Goal: Communication & Community: Answer question/provide support

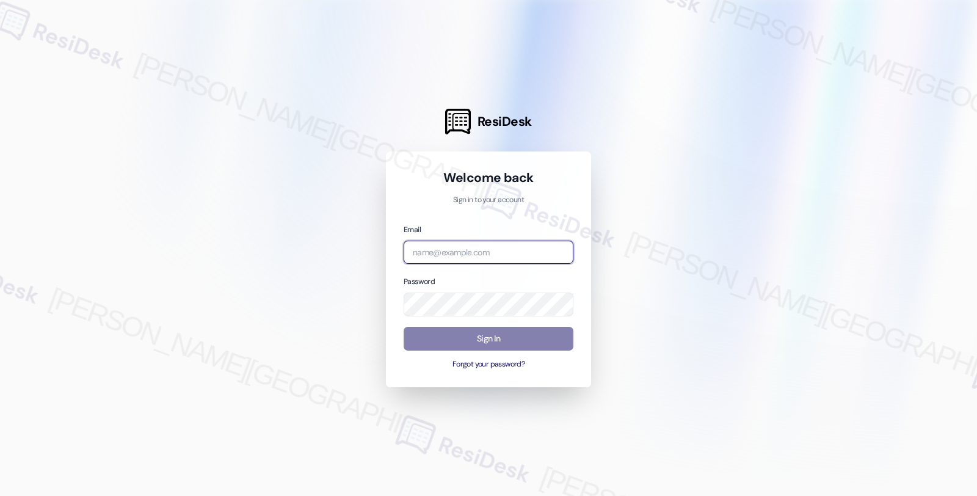
click at [460, 251] on input "email" at bounding box center [489, 253] width 170 height 24
click at [0, 495] on com-1password-button at bounding box center [0, 496] width 0 height 0
type input "automated-surveys-balfour_beatty_communities-fides.[PERSON_NAME]@balfour_beatty…"
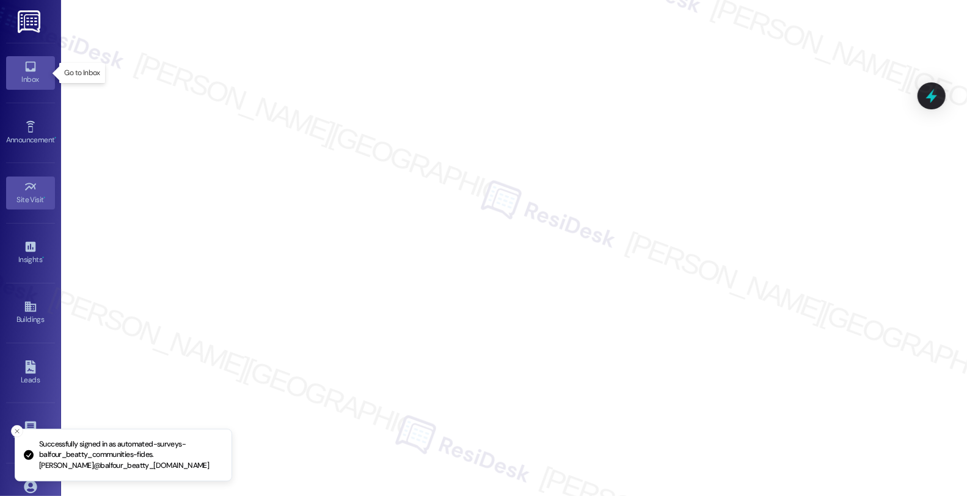
click at [15, 81] on div "Inbox" at bounding box center [30, 79] width 61 height 12
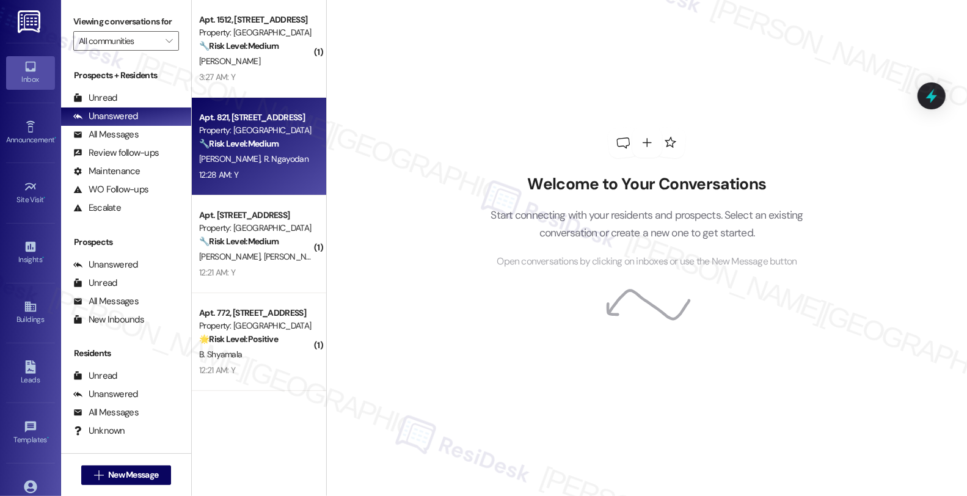
scroll to position [1, 0]
